Goal: Task Accomplishment & Management: Use online tool/utility

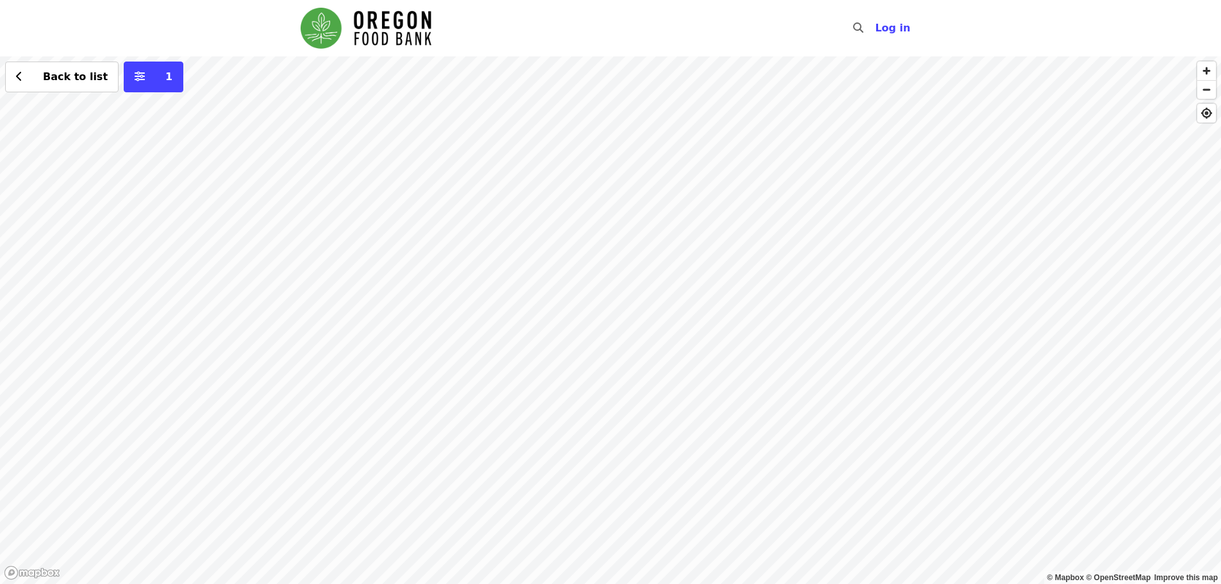
click at [674, 172] on div "Back to list 1" at bounding box center [610, 319] width 1221 height 527
click at [892, 29] on span "Log in" at bounding box center [892, 28] width 35 height 12
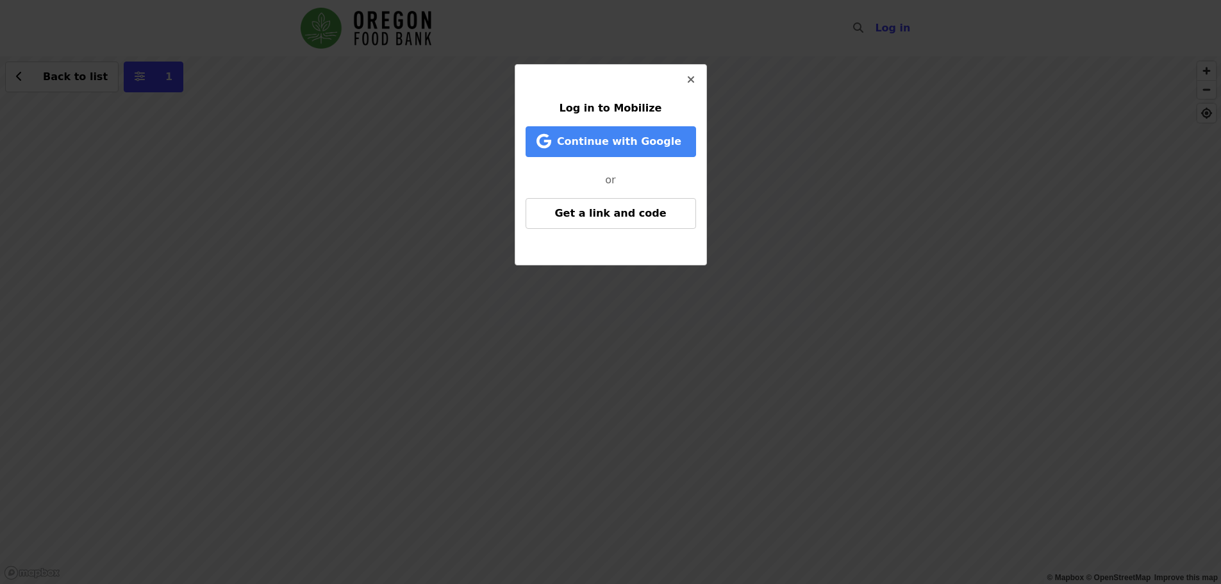
click at [687, 77] on icon "times icon" at bounding box center [691, 80] width 8 height 12
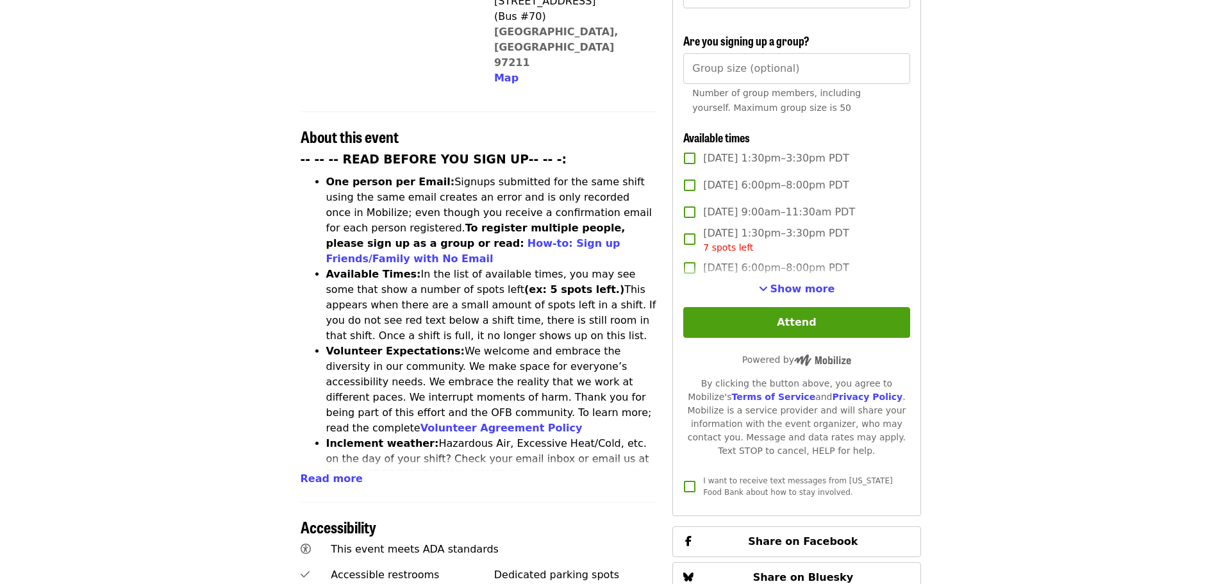
scroll to position [399, 0]
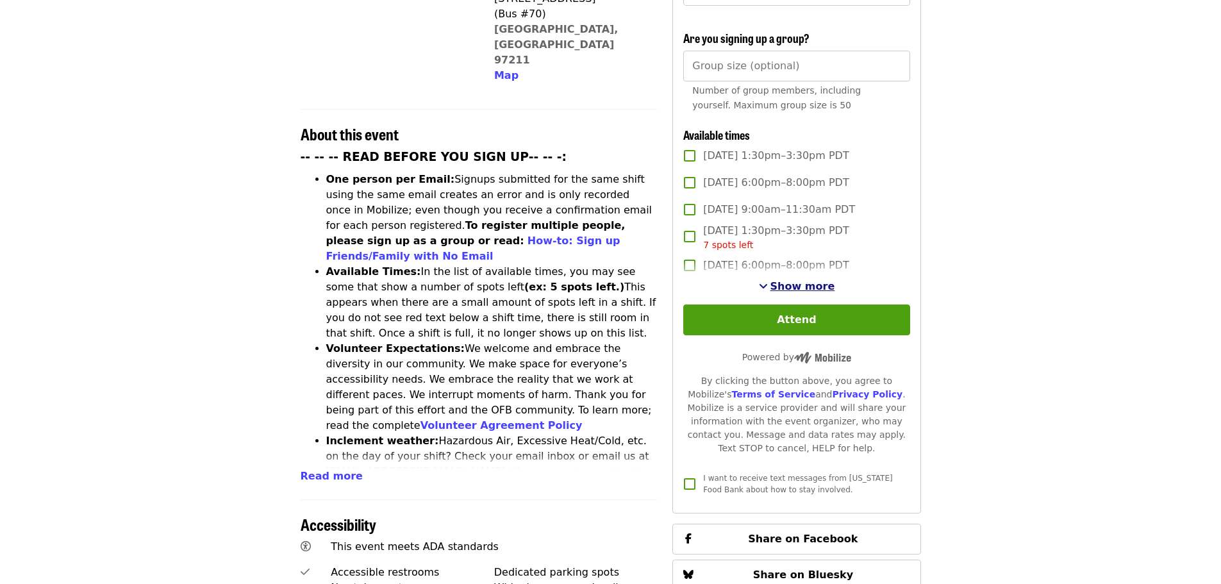
click at [800, 283] on span "Show more" at bounding box center [802, 286] width 65 height 12
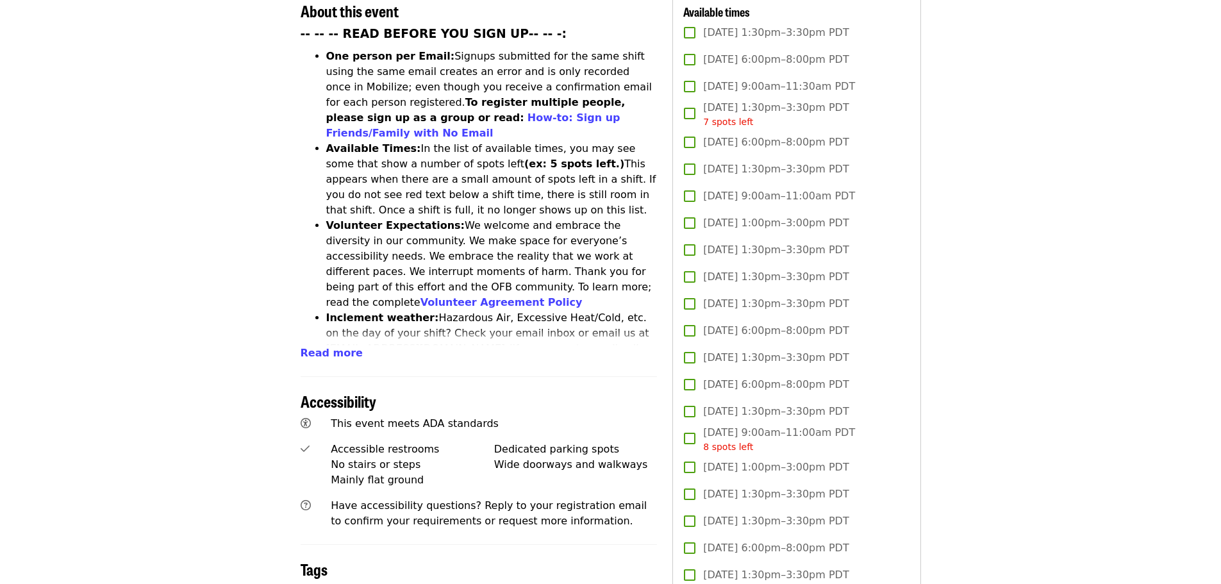
scroll to position [525, 0]
